Goal: Task Accomplishment & Management: Use online tool/utility

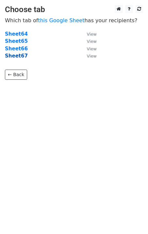
click at [18, 56] on strong "Sheet67" at bounding box center [16, 56] width 23 height 6
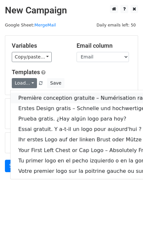
click at [48, 98] on link "Première conception gratuite – Numérisation rapide et de haute qualité !" at bounding box center [126, 98] width 233 height 10
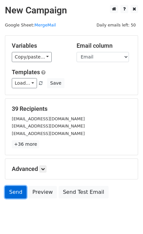
click at [14, 191] on link "Send" at bounding box center [16, 192] width 22 height 12
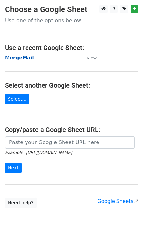
click at [22, 58] on strong "MergeMail" at bounding box center [19, 58] width 29 height 6
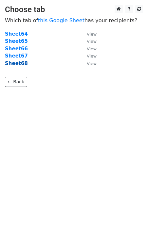
click at [15, 63] on strong "Sheet68" at bounding box center [16, 63] width 23 height 6
click at [21, 65] on strong "Sheet68" at bounding box center [16, 63] width 23 height 6
click at [14, 65] on strong "Sheet68" at bounding box center [16, 63] width 23 height 6
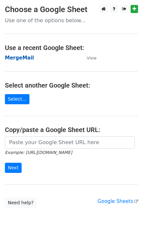
click at [20, 57] on strong "MergeMail" at bounding box center [19, 58] width 29 height 6
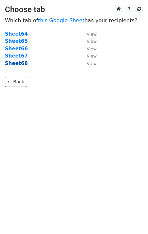
click at [19, 66] on strong "Sheet68" at bounding box center [16, 63] width 23 height 6
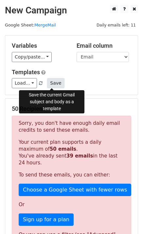
click at [56, 82] on button "Save" at bounding box center [55, 83] width 17 height 10
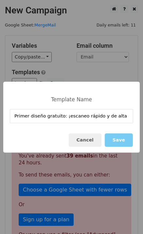
scroll to position [0, 1]
type input "Primer diseño gratuito: ¡escaneo rápido y de alta calidad!"
click at [117, 140] on button "Save" at bounding box center [119, 139] width 28 height 13
